Goal: Task Accomplishment & Management: Manage account settings

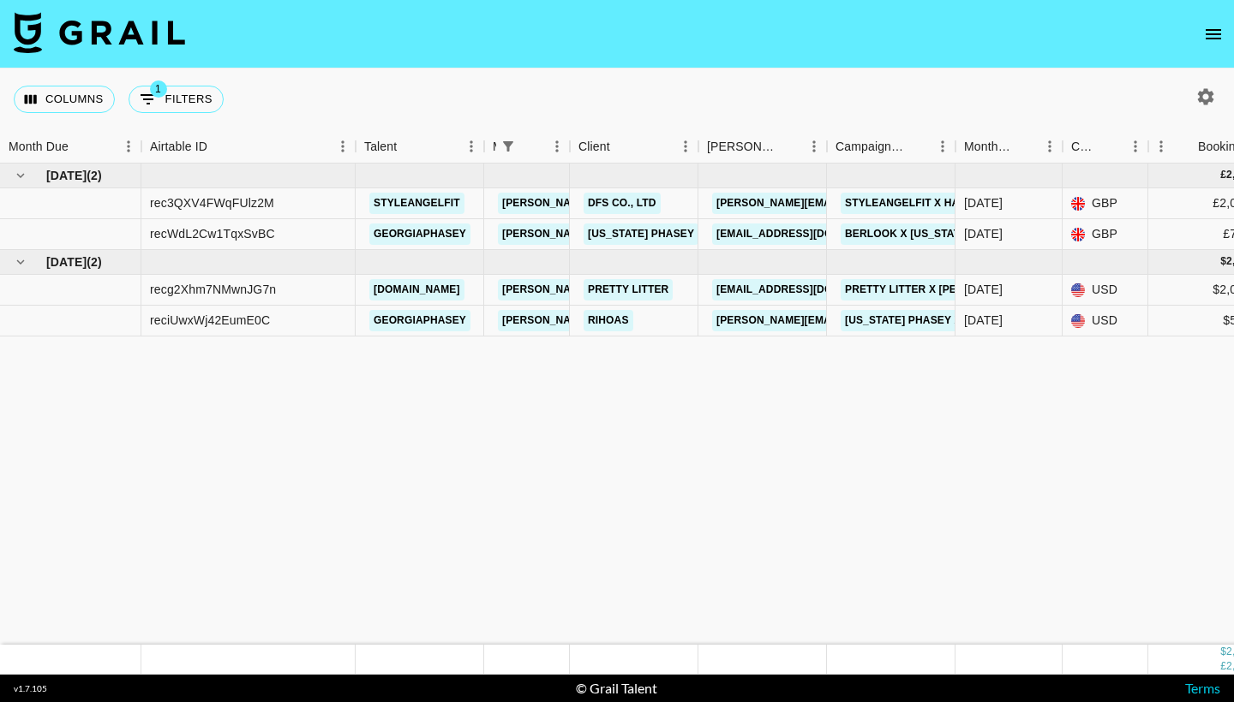
click at [1215, 21] on button "open drawer" at bounding box center [1213, 34] width 34 height 34
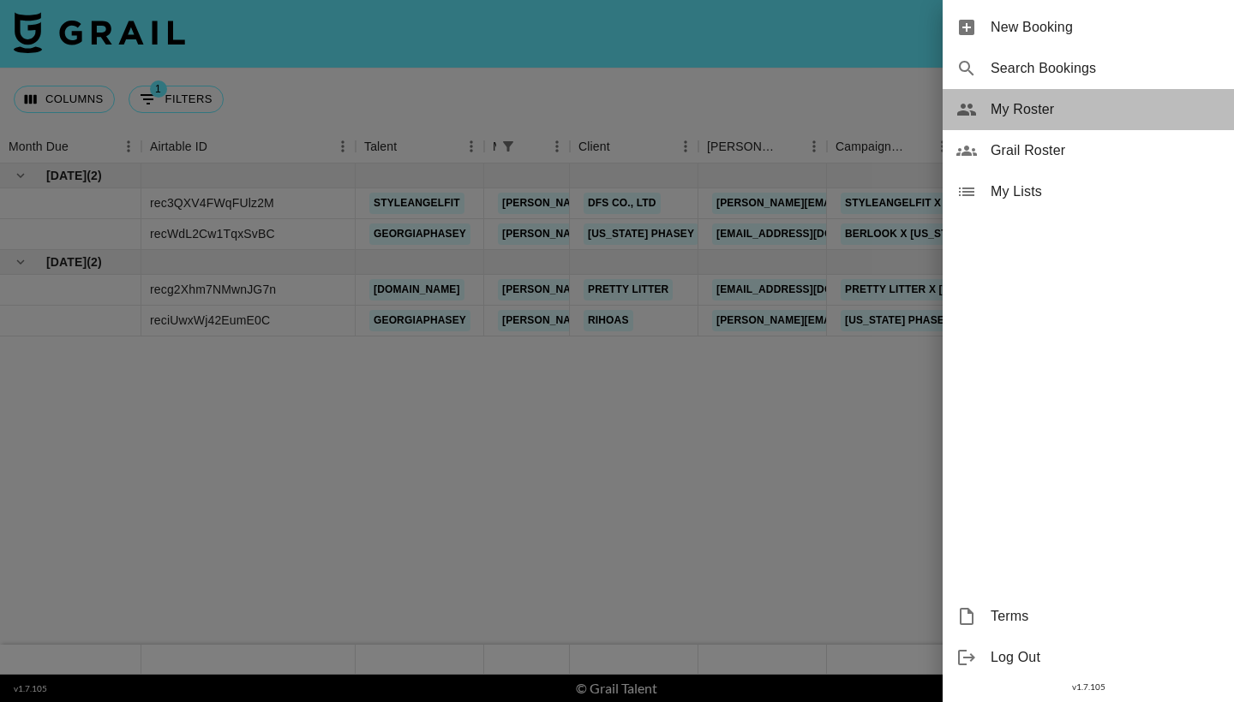
click at [1047, 111] on span "My Roster" at bounding box center [1105, 109] width 230 height 21
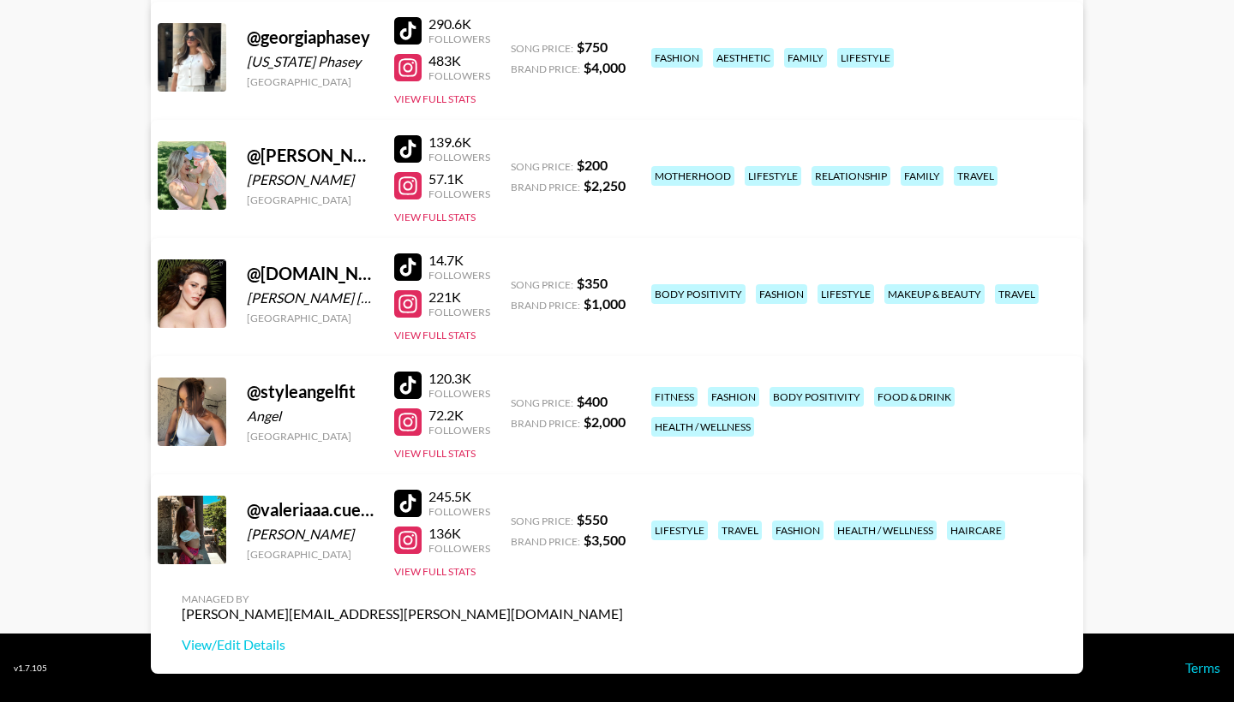
scroll to position [377, 0]
click at [457, 571] on button "View Full Stats" at bounding box center [434, 571] width 81 height 13
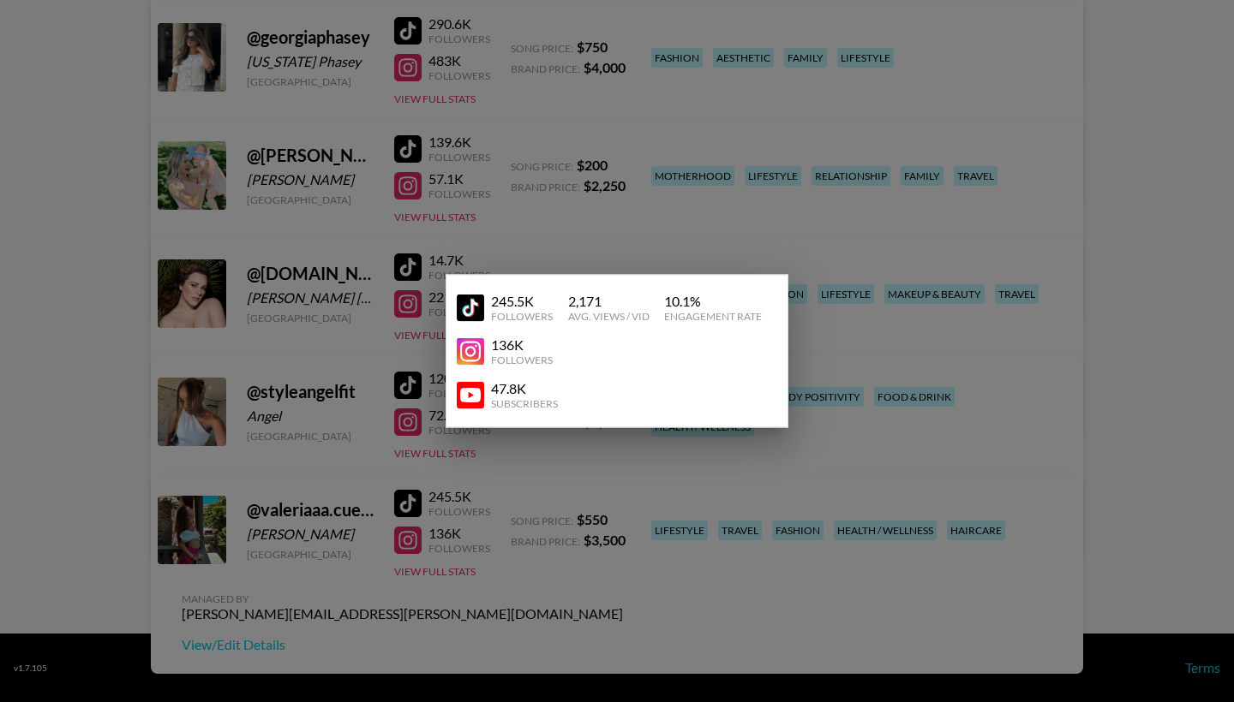
click at [660, 503] on div at bounding box center [617, 351] width 1234 height 702
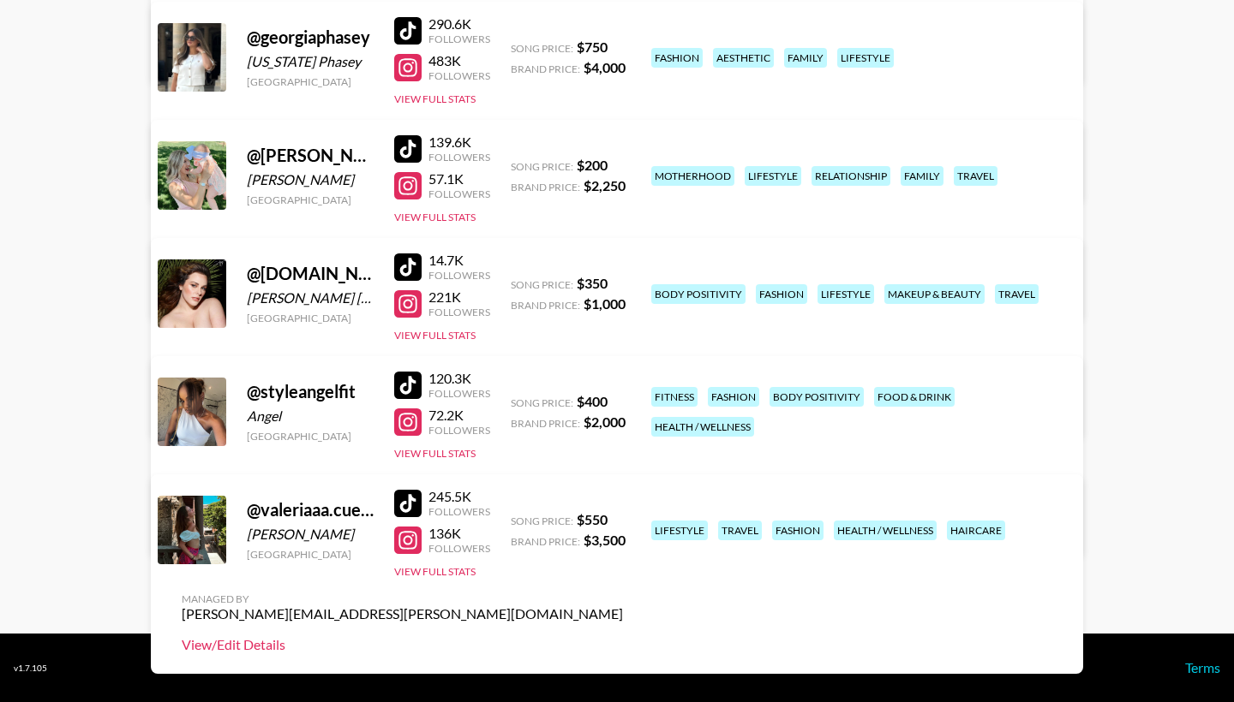
click at [623, 636] on link "View/Edit Details" at bounding box center [402, 644] width 441 height 17
click at [458, 574] on button "View Full Stats" at bounding box center [434, 571] width 81 height 13
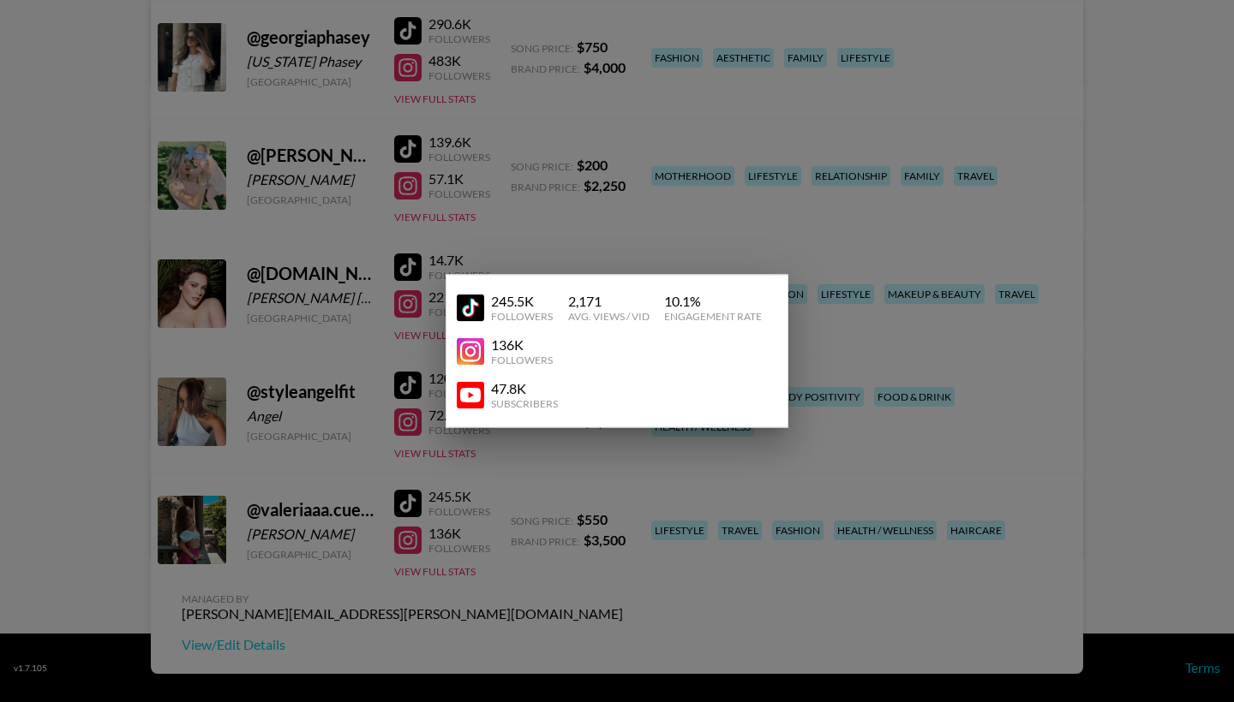
click at [821, 495] on div at bounding box center [617, 351] width 1234 height 702
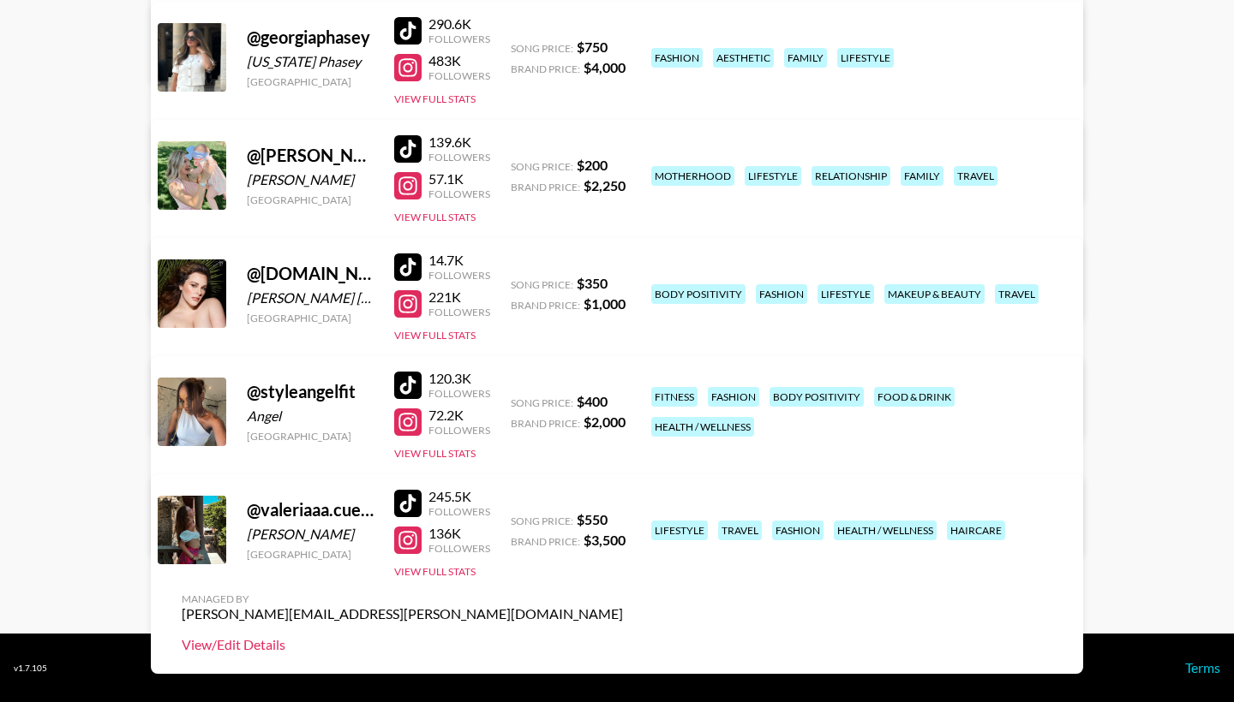
click at [623, 636] on link "View/Edit Details" at bounding box center [402, 644] width 441 height 17
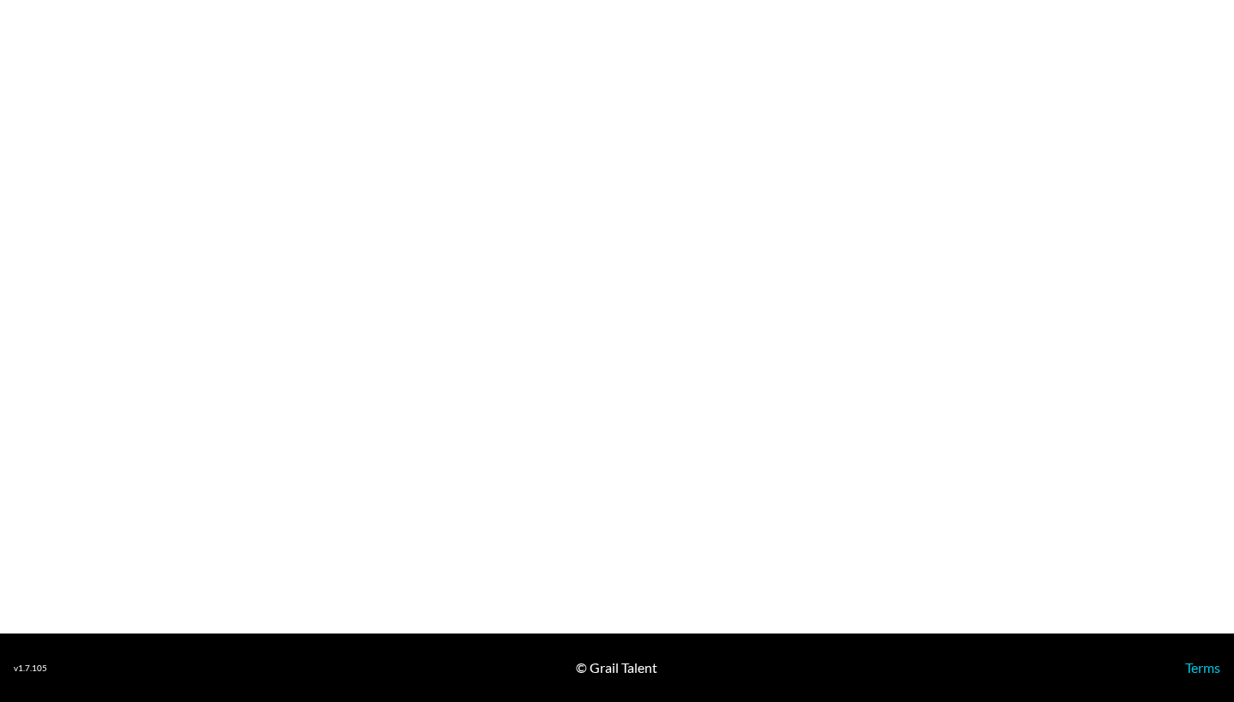
select select "USD"
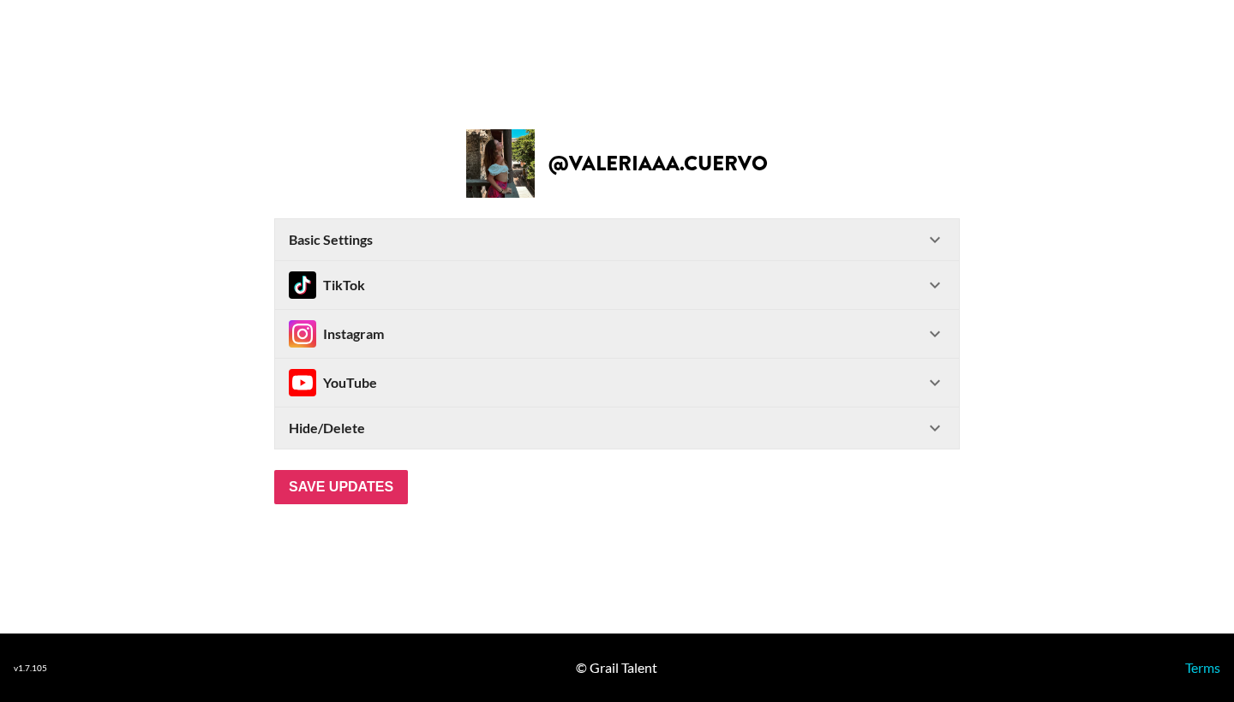
click at [928, 345] on div "Instagram" at bounding box center [617, 334] width 684 height 48
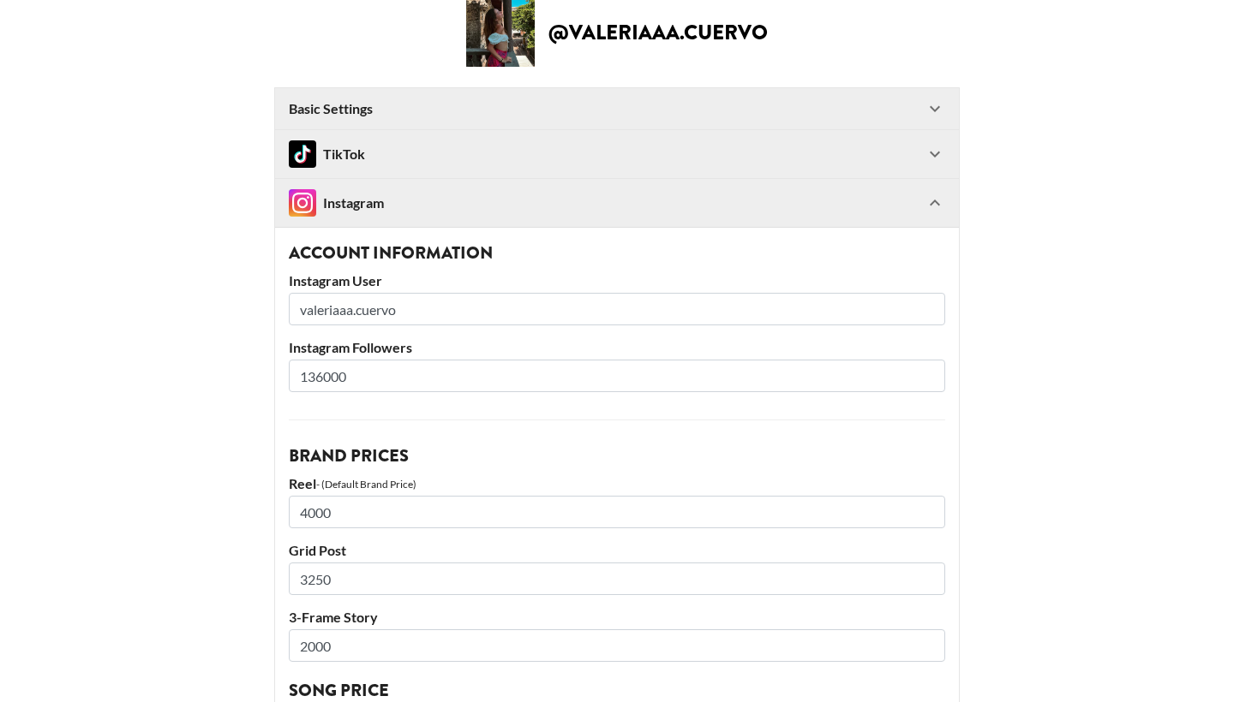
scroll to position [39, 0]
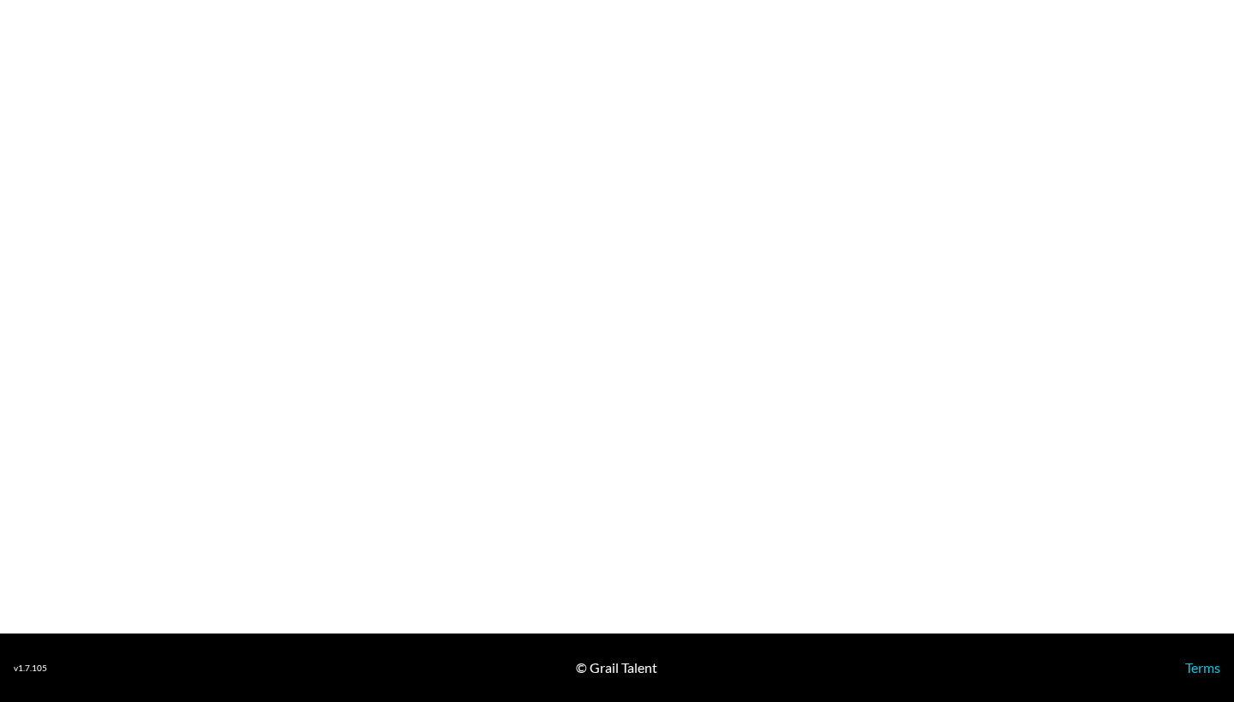
select select "USD"
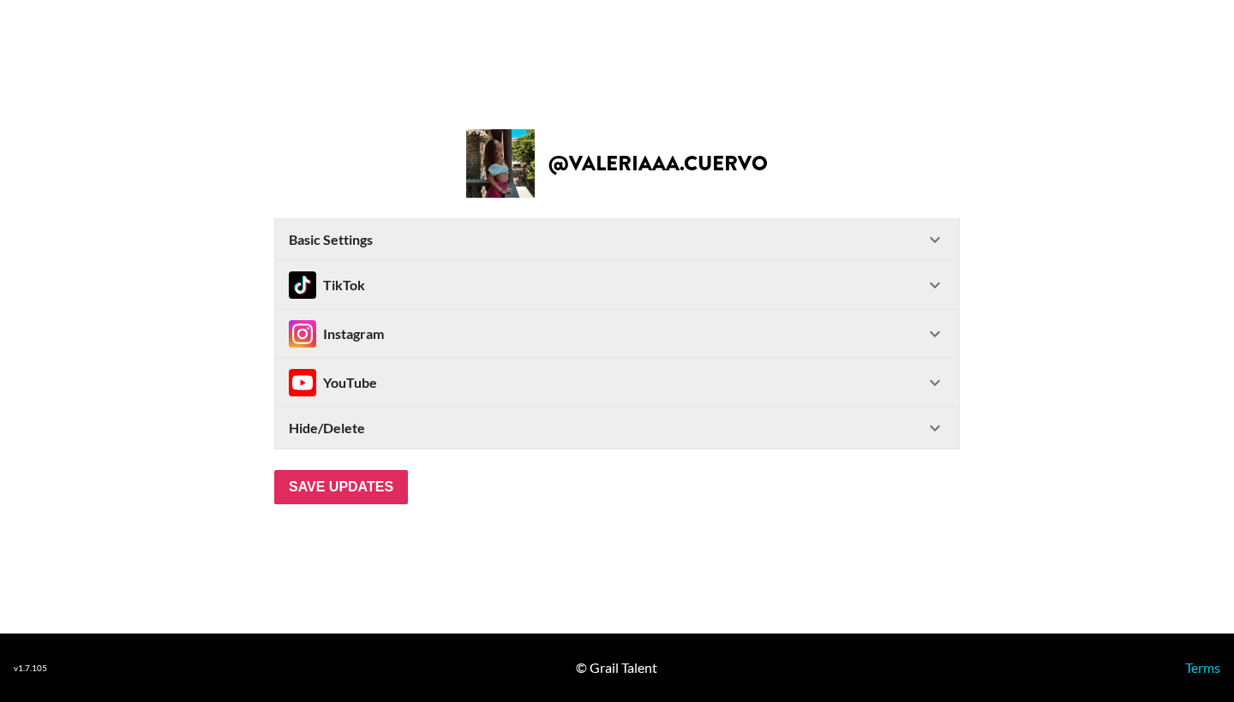
click at [935, 286] on icon at bounding box center [934, 285] width 21 height 21
